Goal: Task Accomplishment & Management: Complete application form

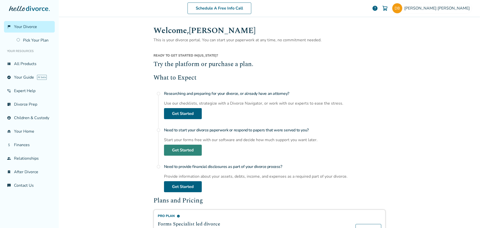
click at [179, 149] on link "Get Started" at bounding box center [183, 150] width 38 height 11
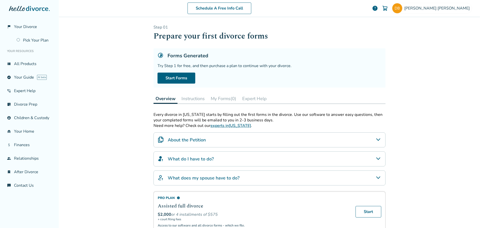
click at [377, 140] on icon "About the Petition" at bounding box center [378, 140] width 6 height 6
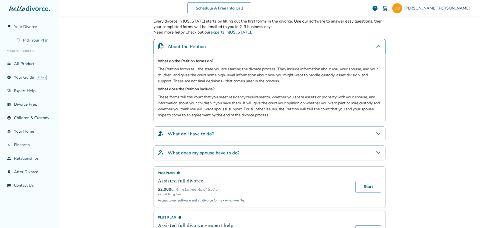
scroll to position [100, 0]
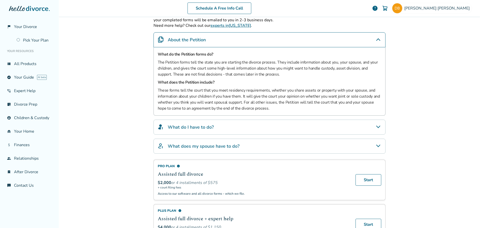
click at [377, 126] on icon "What do I have to do?" at bounding box center [378, 127] width 6 height 6
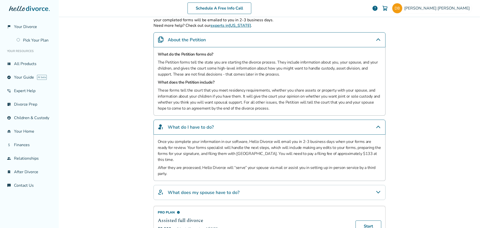
click at [376, 189] on icon "What does my spouse have to do?" at bounding box center [378, 192] width 6 height 6
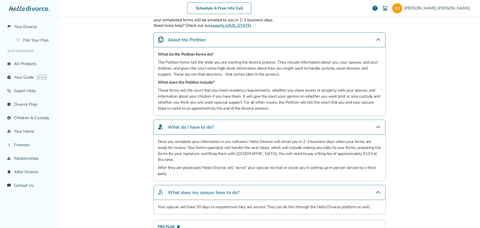
click at [376, 191] on icon "What does my spouse have to do?" at bounding box center [378, 192] width 4 height 3
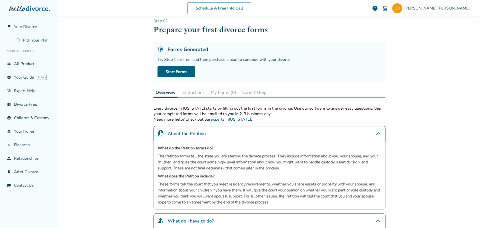
scroll to position [0, 0]
